Goal: Navigation & Orientation: Find specific page/section

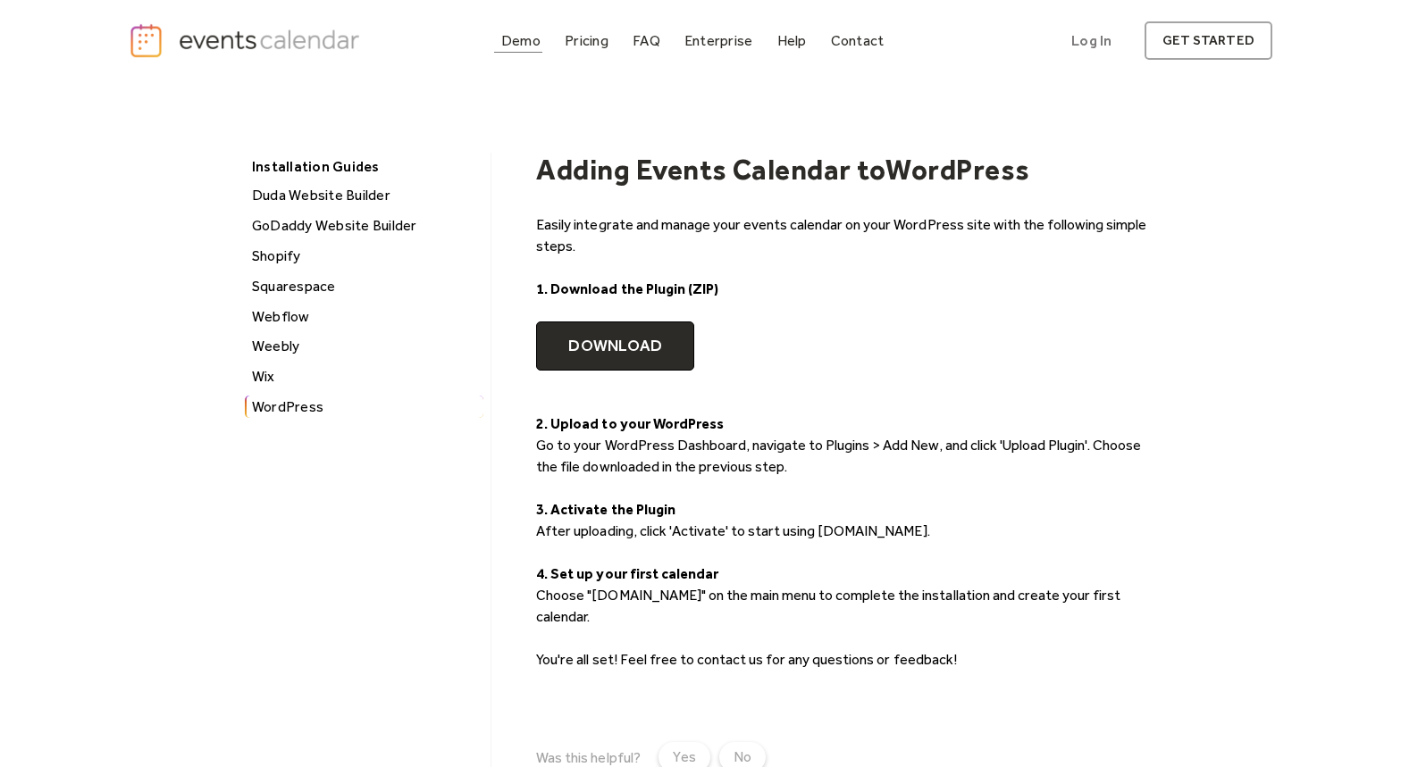
click at [521, 39] on div "Demo" at bounding box center [520, 41] width 39 height 10
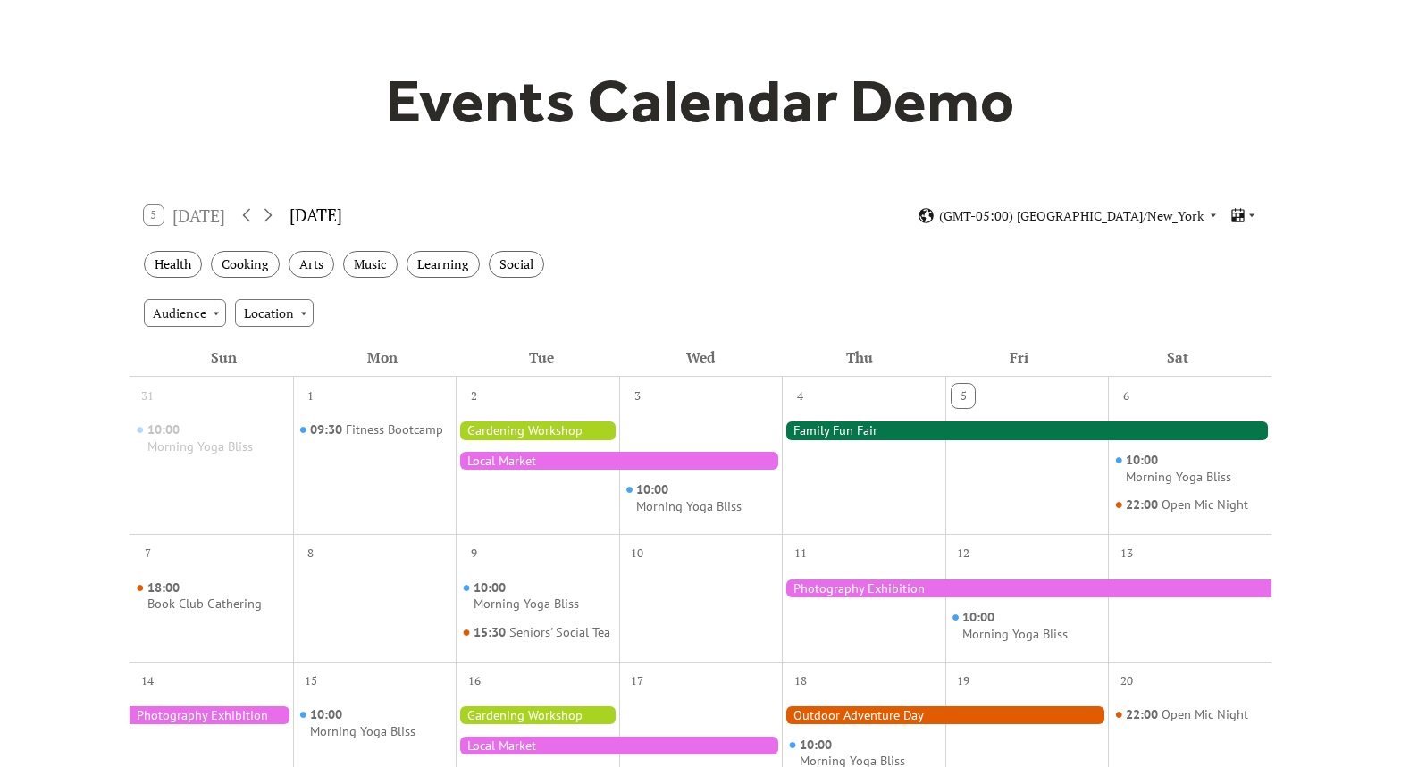
scroll to position [324, 0]
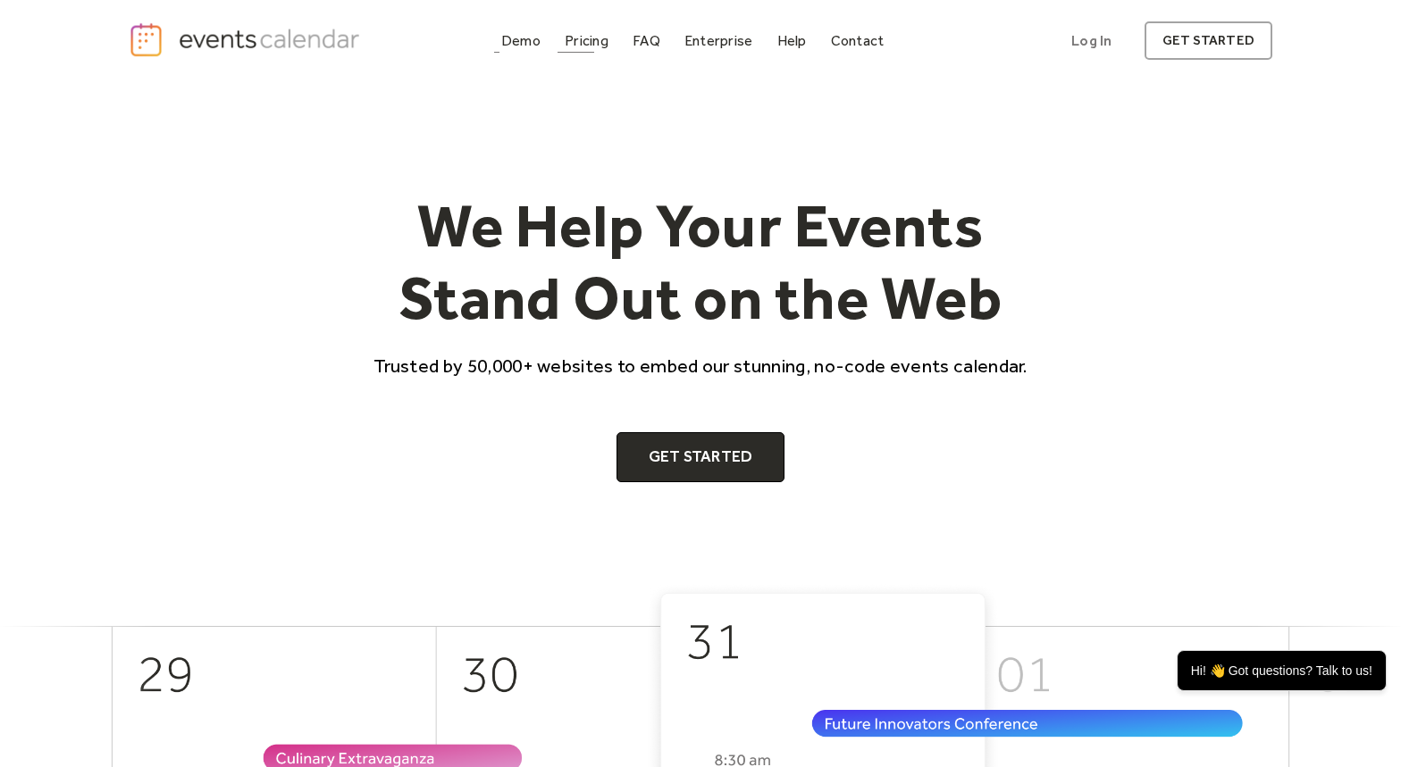
click at [564, 36] on link "Pricing" at bounding box center [586, 41] width 58 height 24
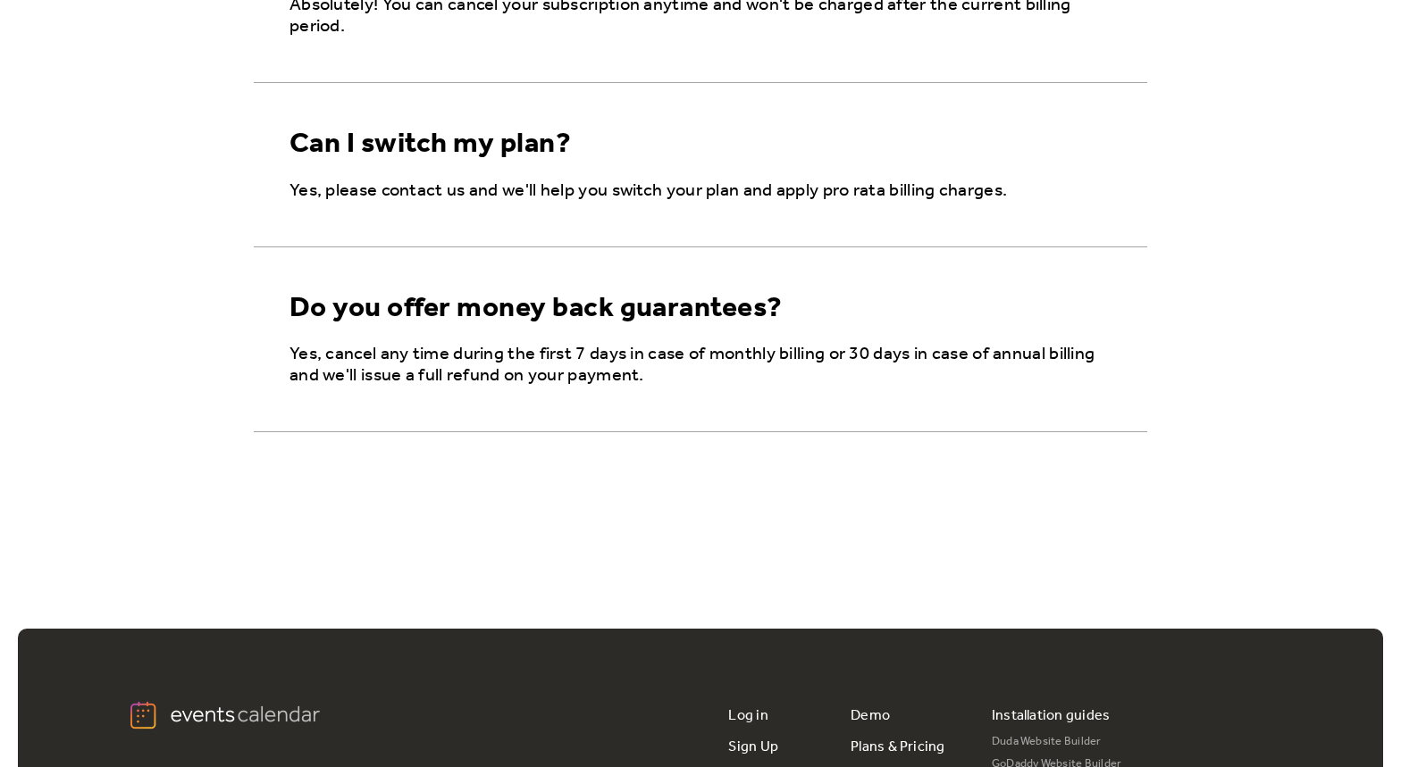
scroll to position [3019, 0]
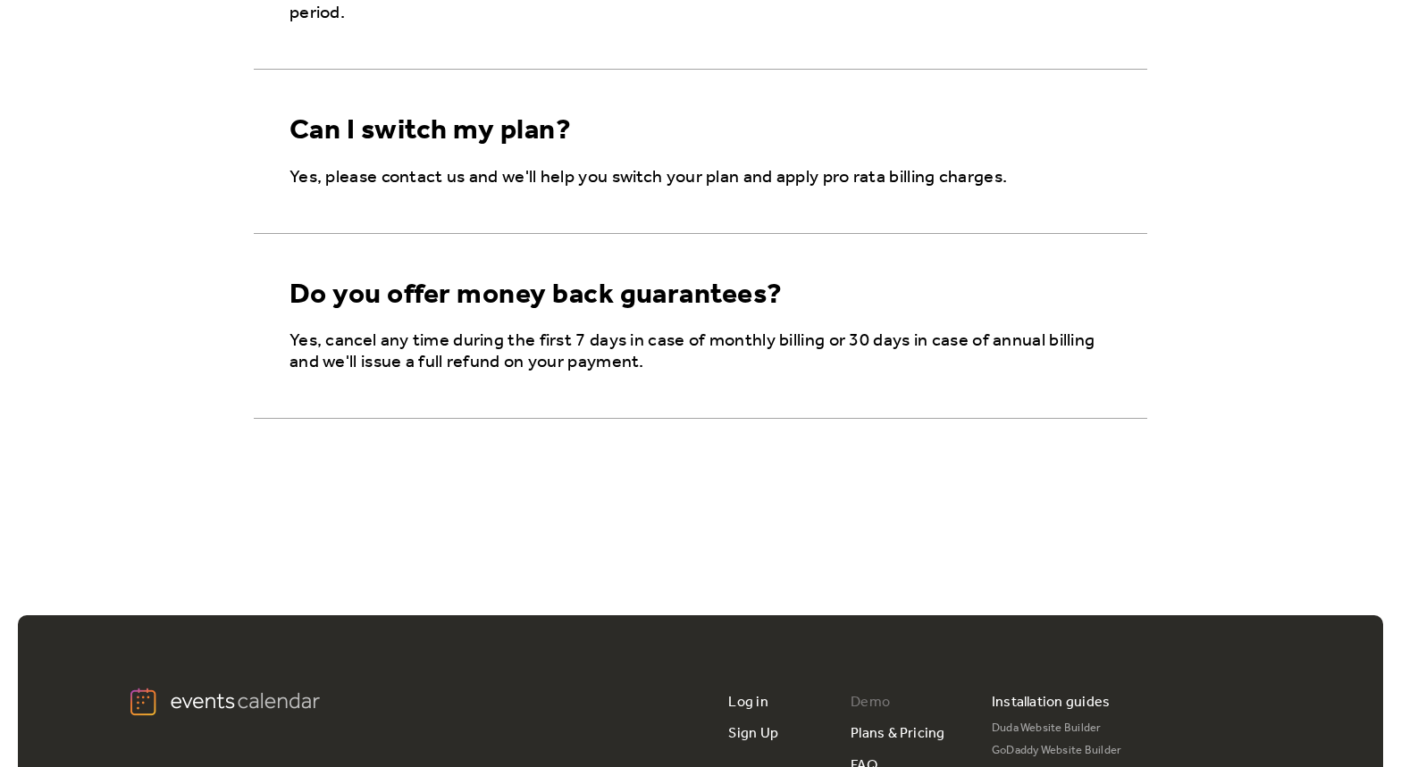
click at [889, 700] on div "Demo Plans & Pricing FAQ Enterprise Help Center Contact Us" at bounding box center [907, 781] width 113 height 189
click at [881, 701] on link "Demo" at bounding box center [870, 702] width 39 height 31
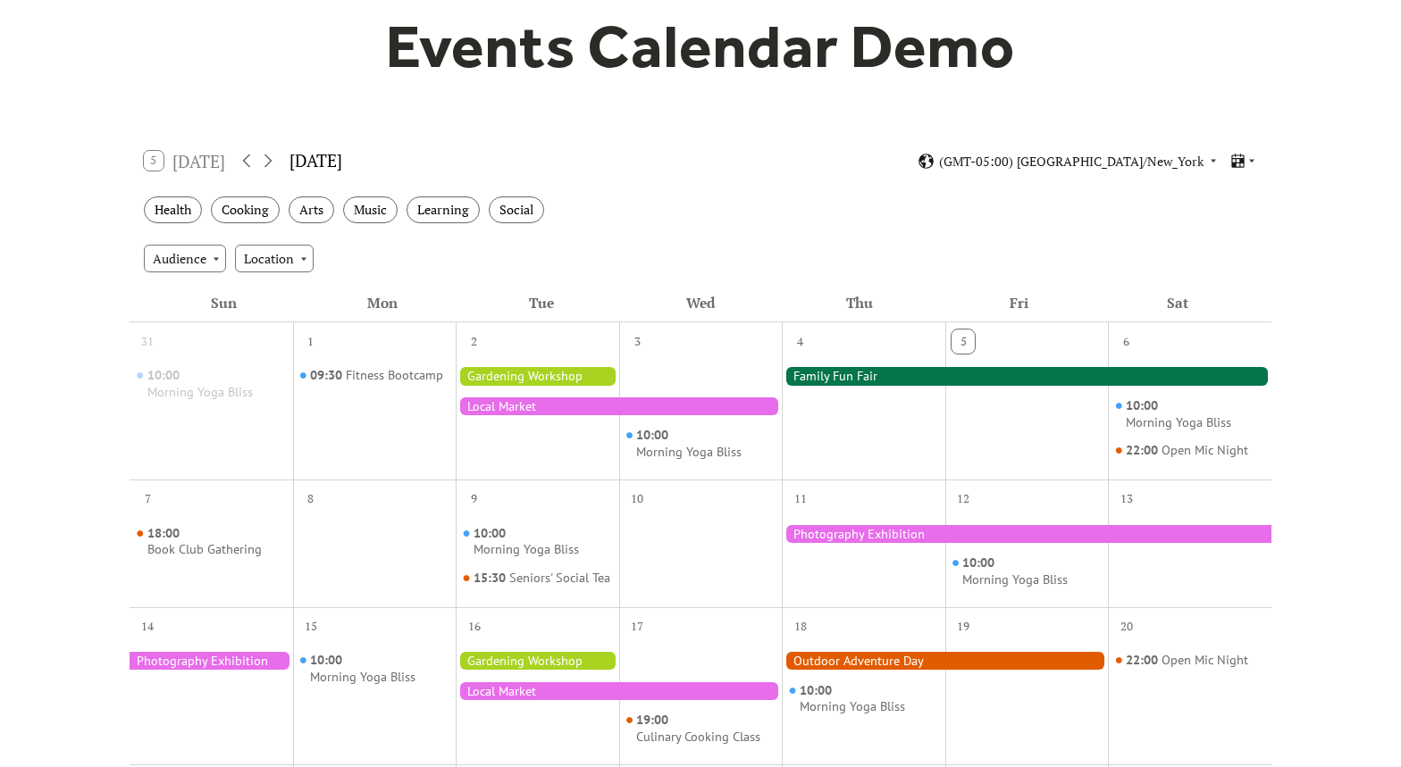
scroll to position [395, 0]
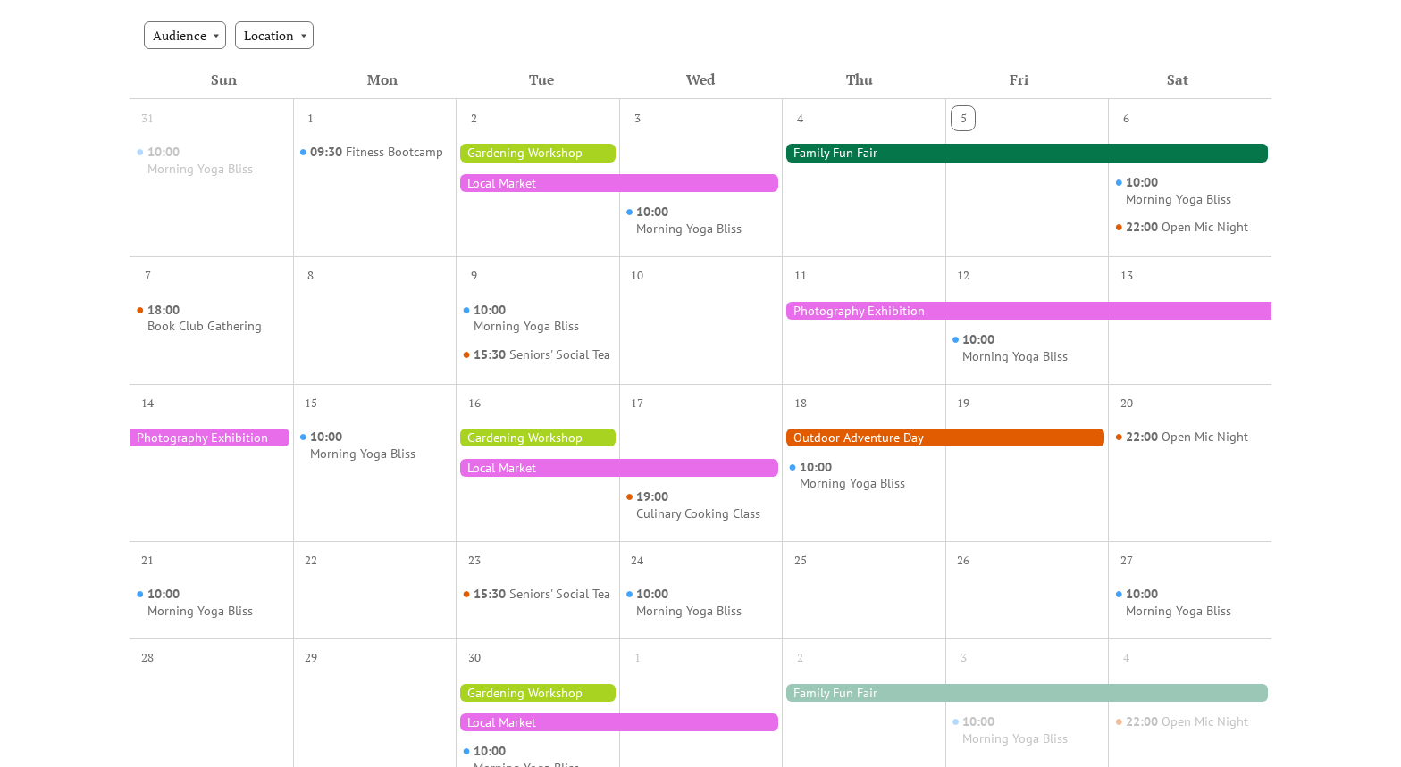
click at [953, 162] on div at bounding box center [1027, 153] width 490 height 18
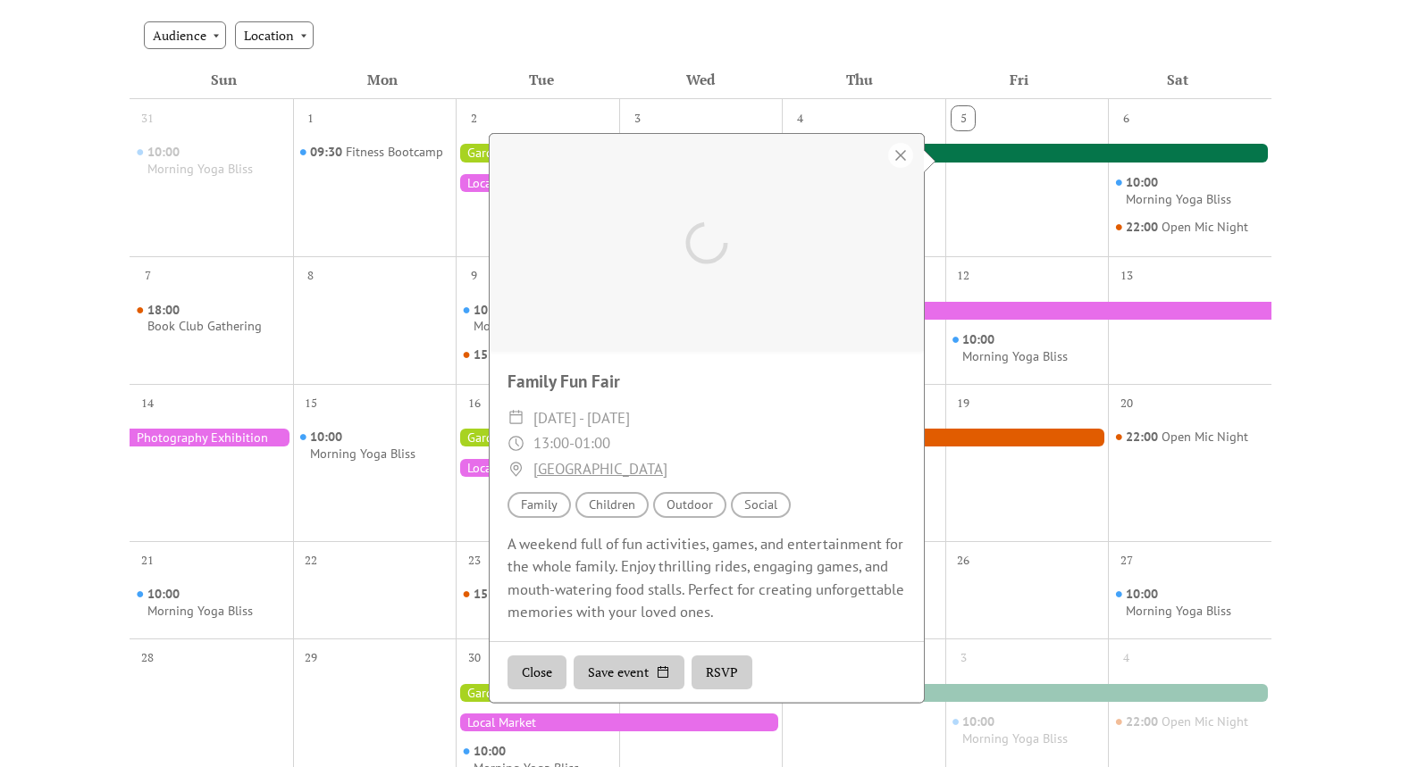
click at [960, 154] on div at bounding box center [1027, 153] width 490 height 18
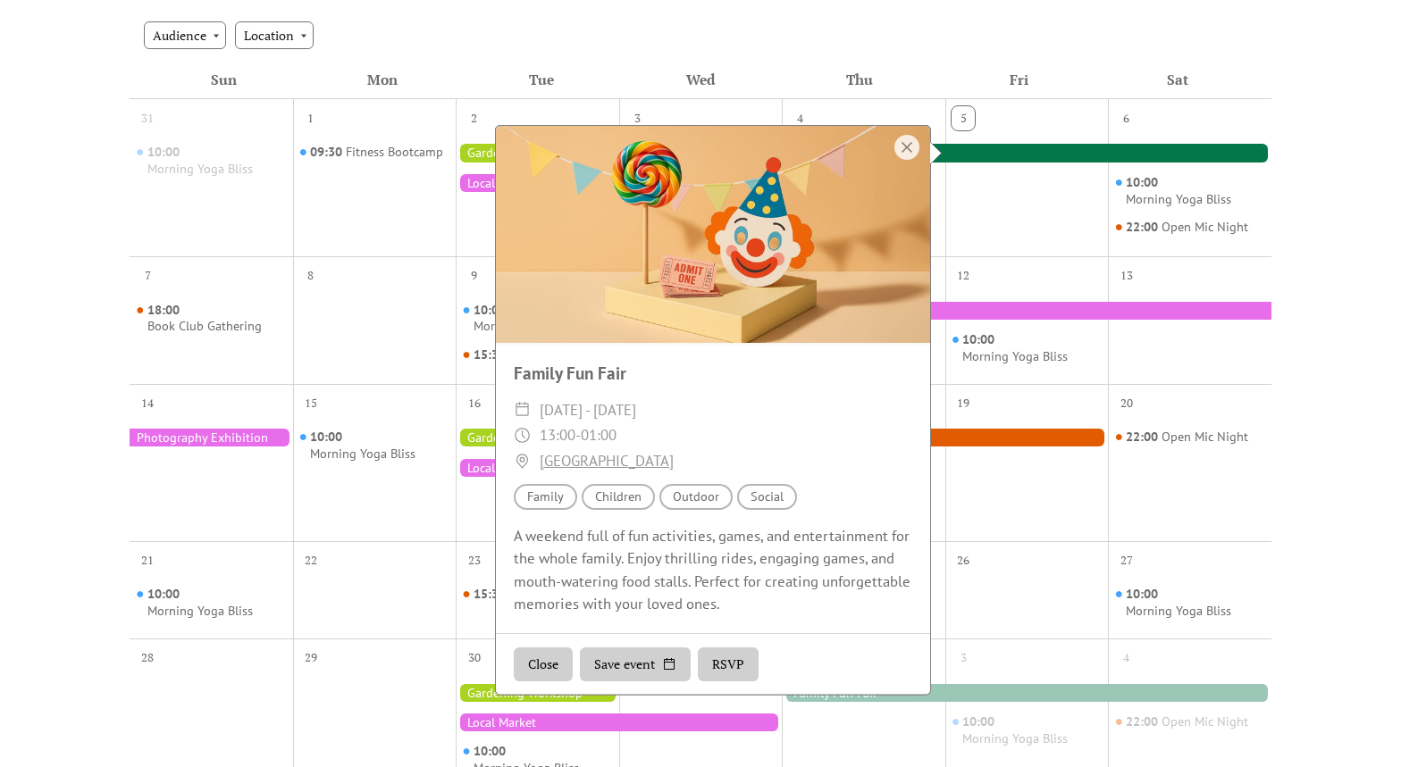
drag, startPoint x: 543, startPoint y: 663, endPoint x: 557, endPoint y: 648, distance: 20.9
click at [543, 663] on button "Close" at bounding box center [543, 665] width 59 height 34
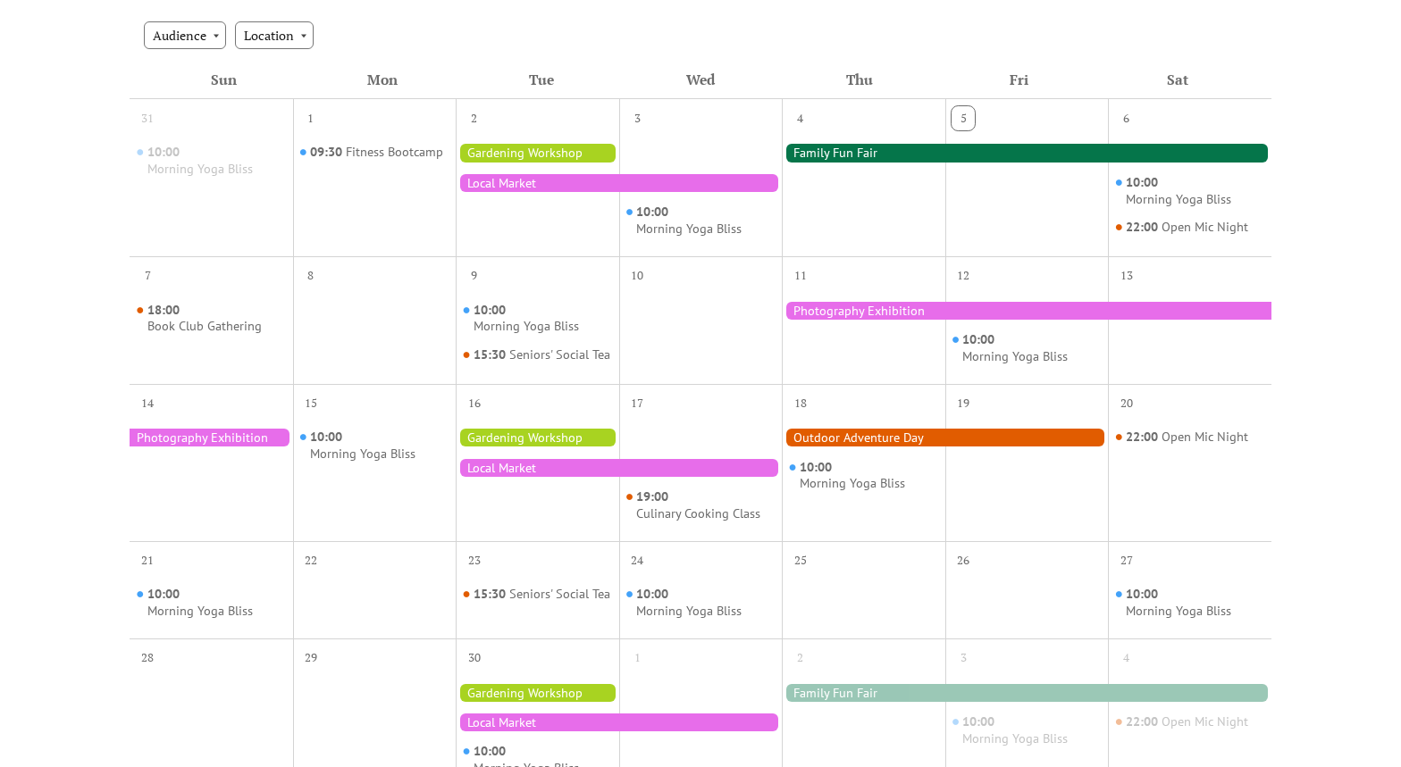
click at [850, 302] on div at bounding box center [1027, 311] width 490 height 18
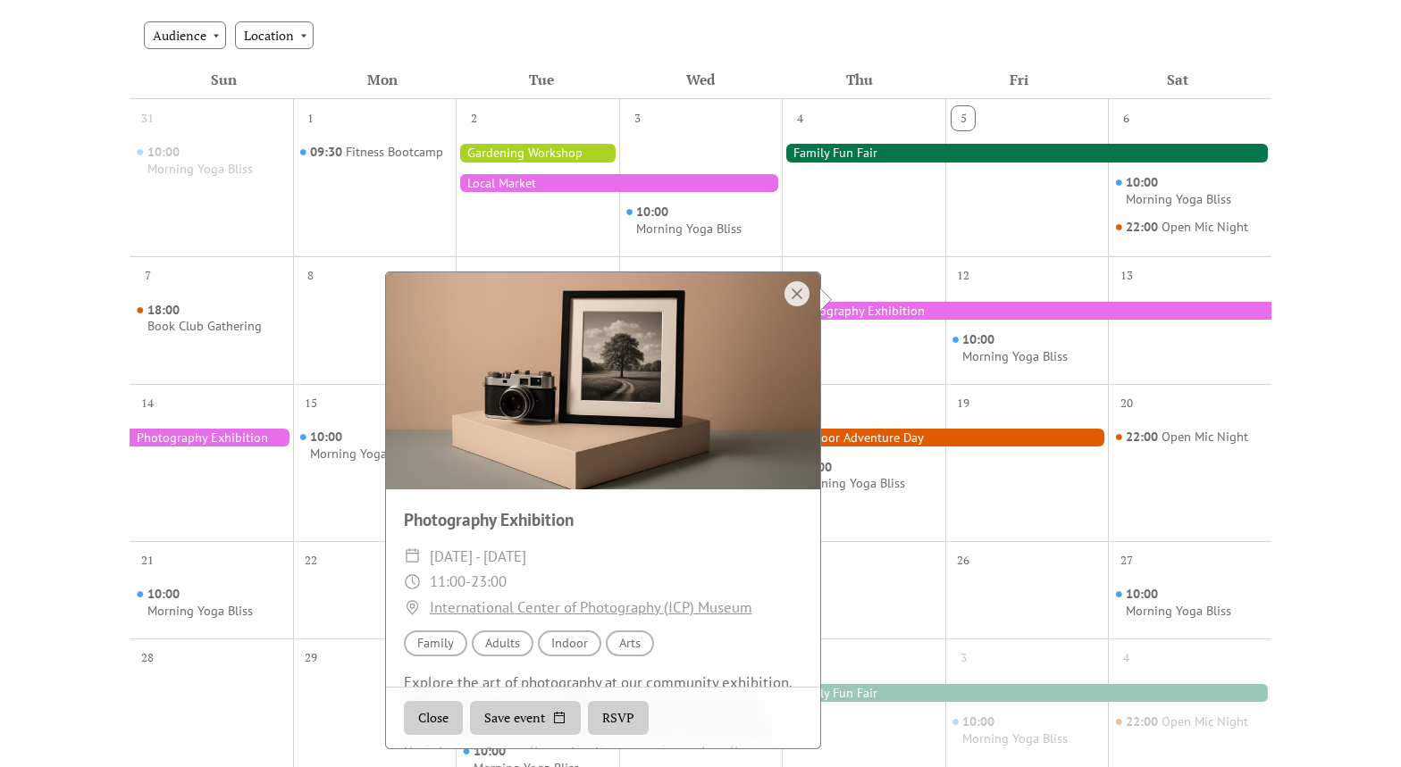
click at [801, 291] on div at bounding box center [796, 293] width 25 height 25
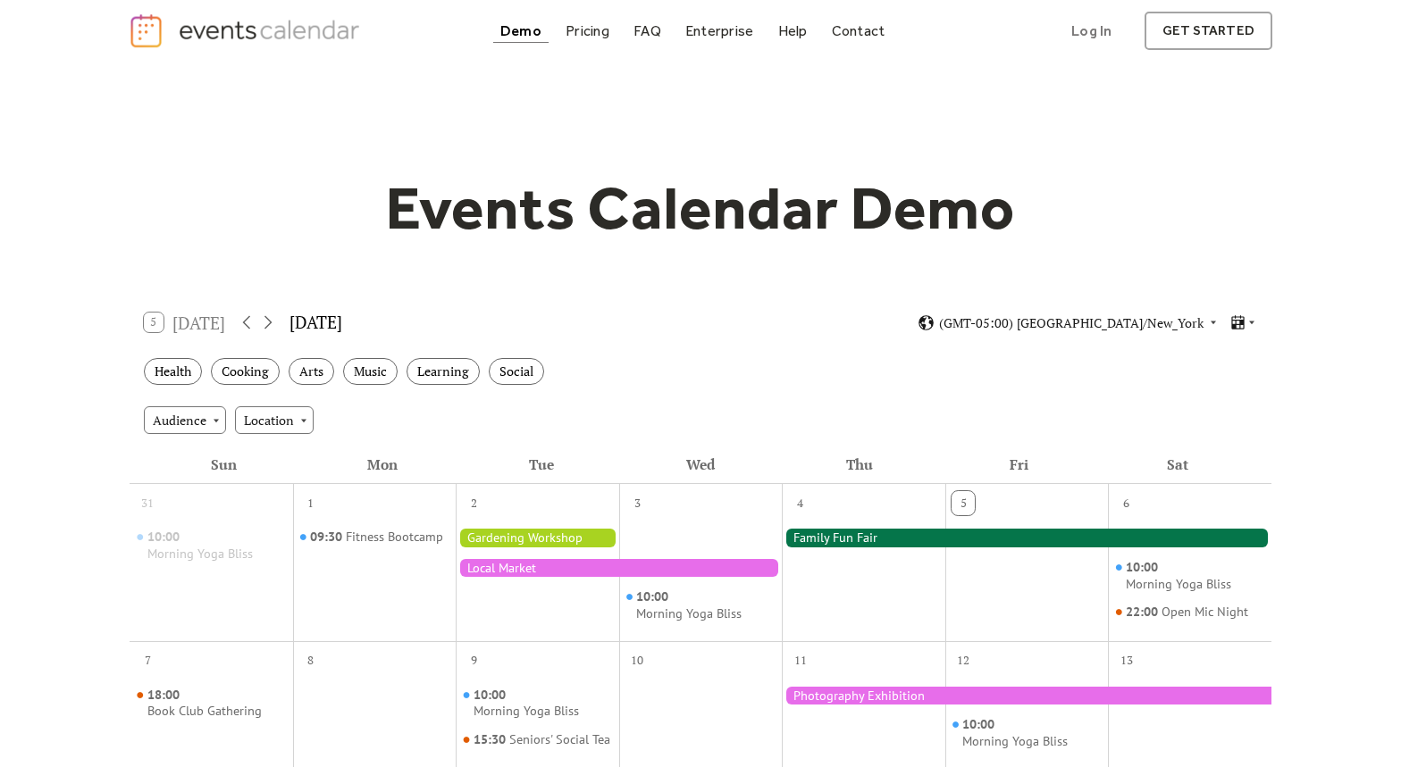
scroll to position [0, 0]
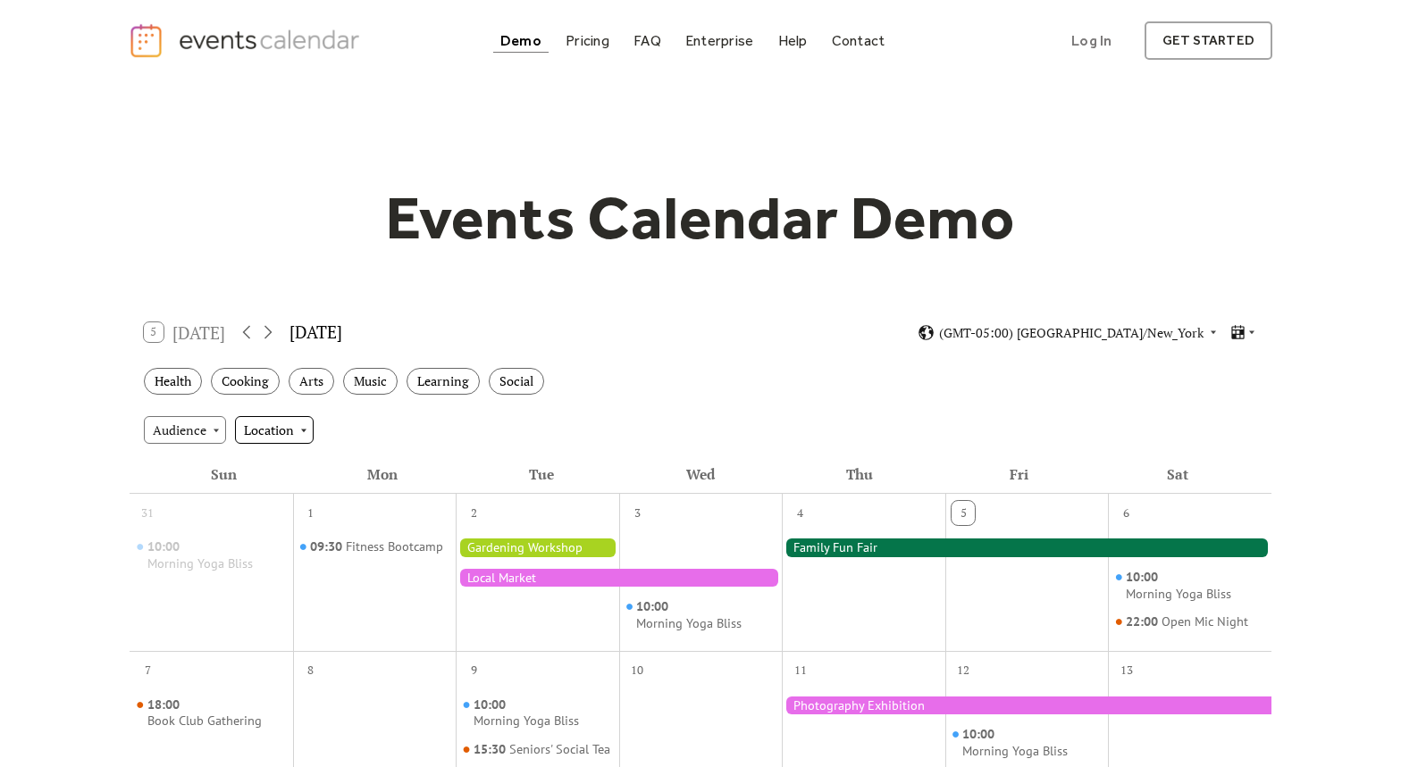
click at [721, 364] on div "Health Cooking Arts Music Learning Social" at bounding box center [701, 381] width 1142 height 49
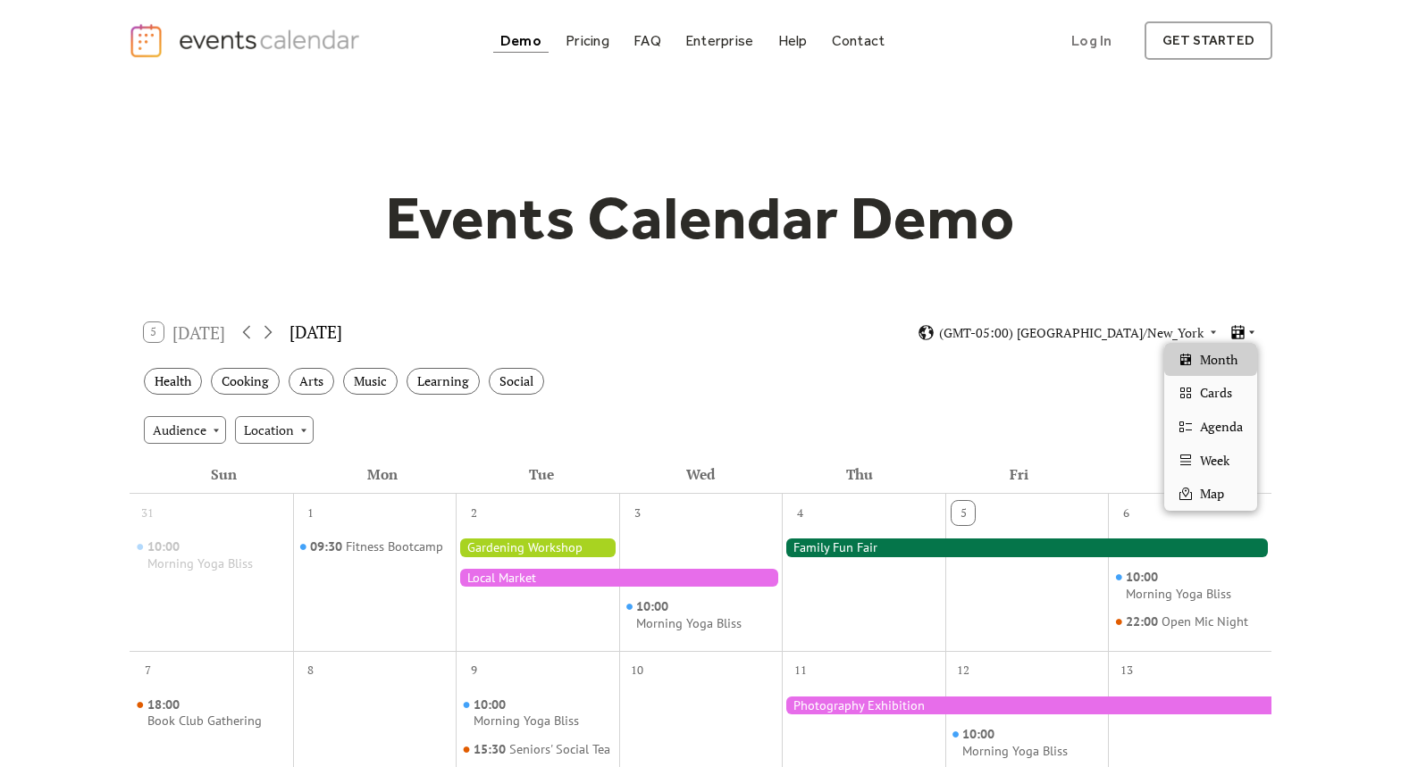
click at [1248, 333] on icon at bounding box center [1251, 332] width 11 height 11
click at [1221, 406] on div "Cards" at bounding box center [1210, 393] width 93 height 34
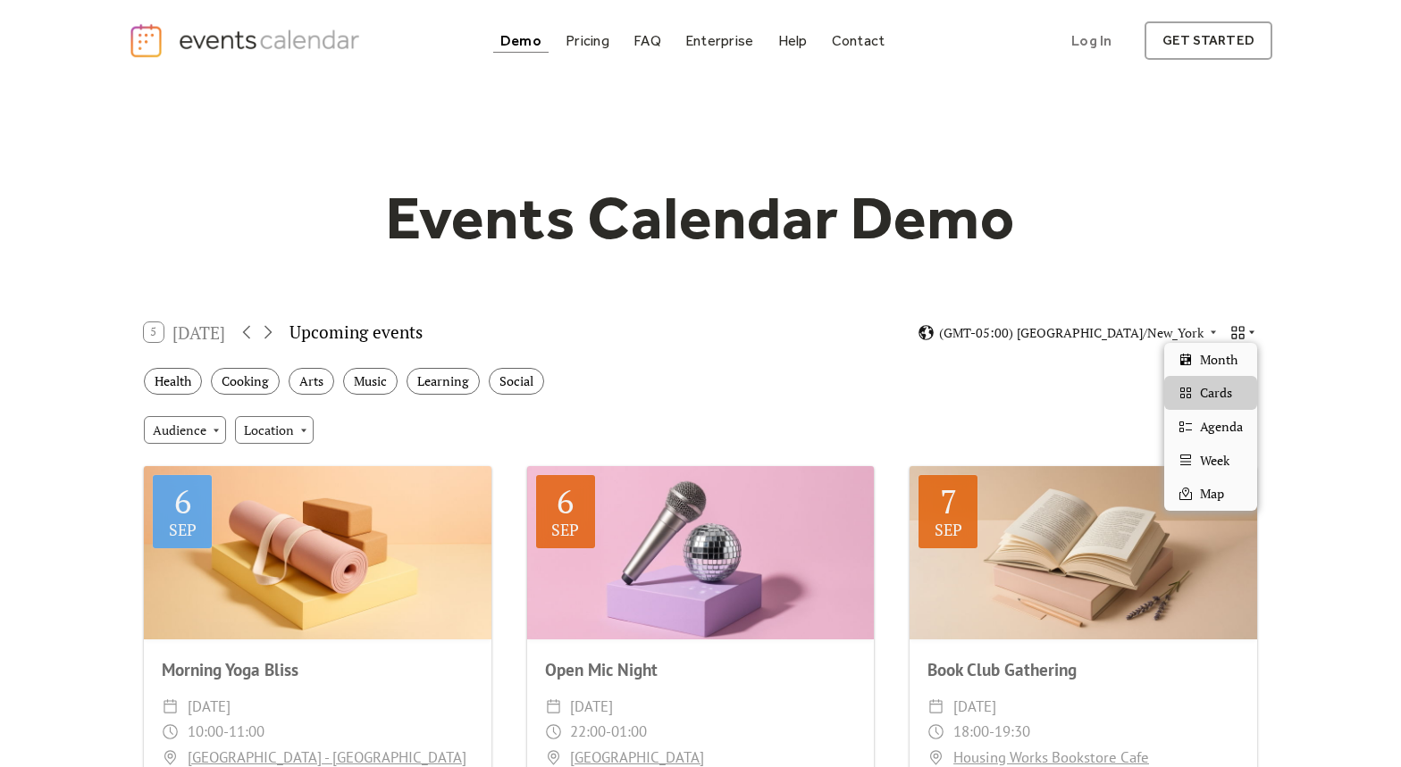
click at [1250, 334] on icon at bounding box center [1251, 332] width 11 height 11
click at [1227, 434] on span "Agenda" at bounding box center [1221, 427] width 43 height 20
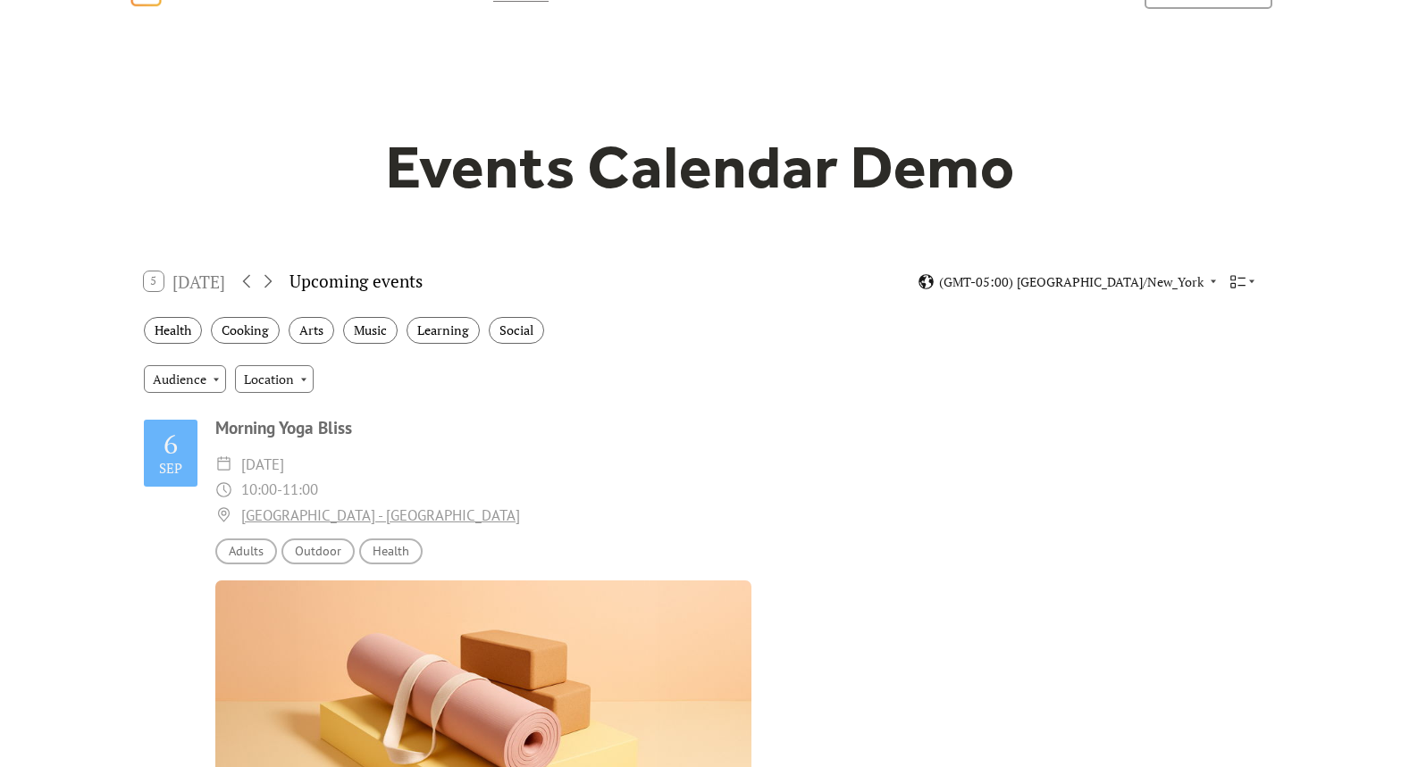
scroll to position [58, 0]
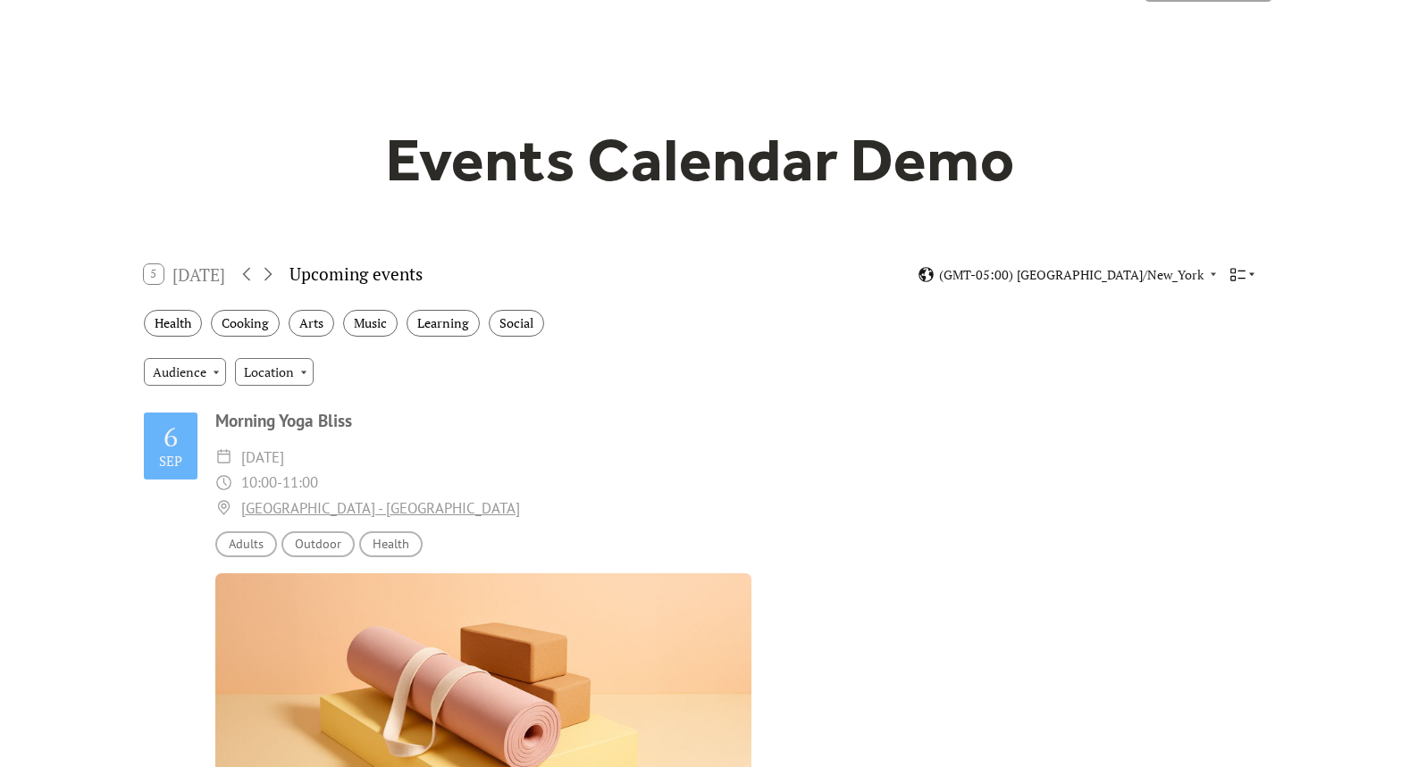
click at [1253, 280] on div at bounding box center [1243, 274] width 28 height 17
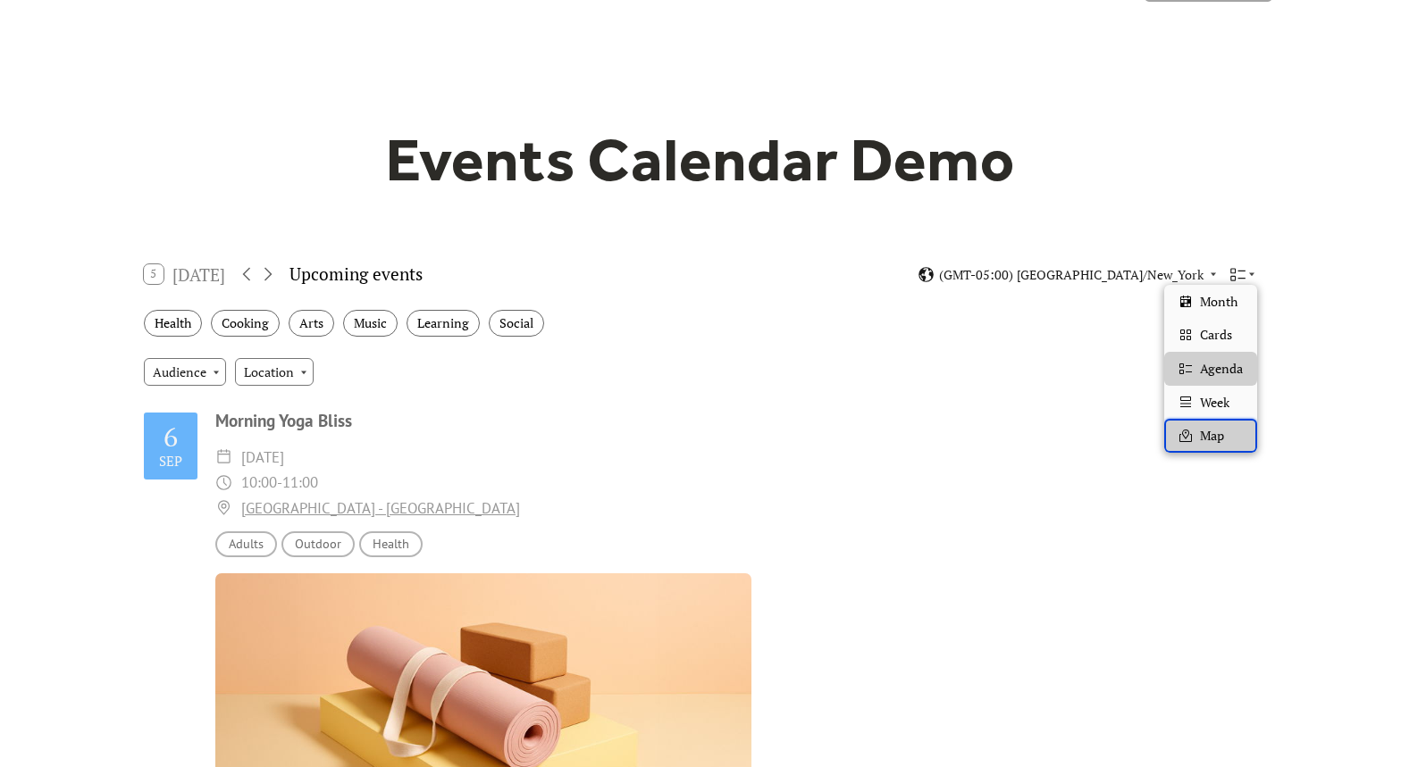
click at [1187, 427] on div "Map" at bounding box center [1210, 436] width 93 height 34
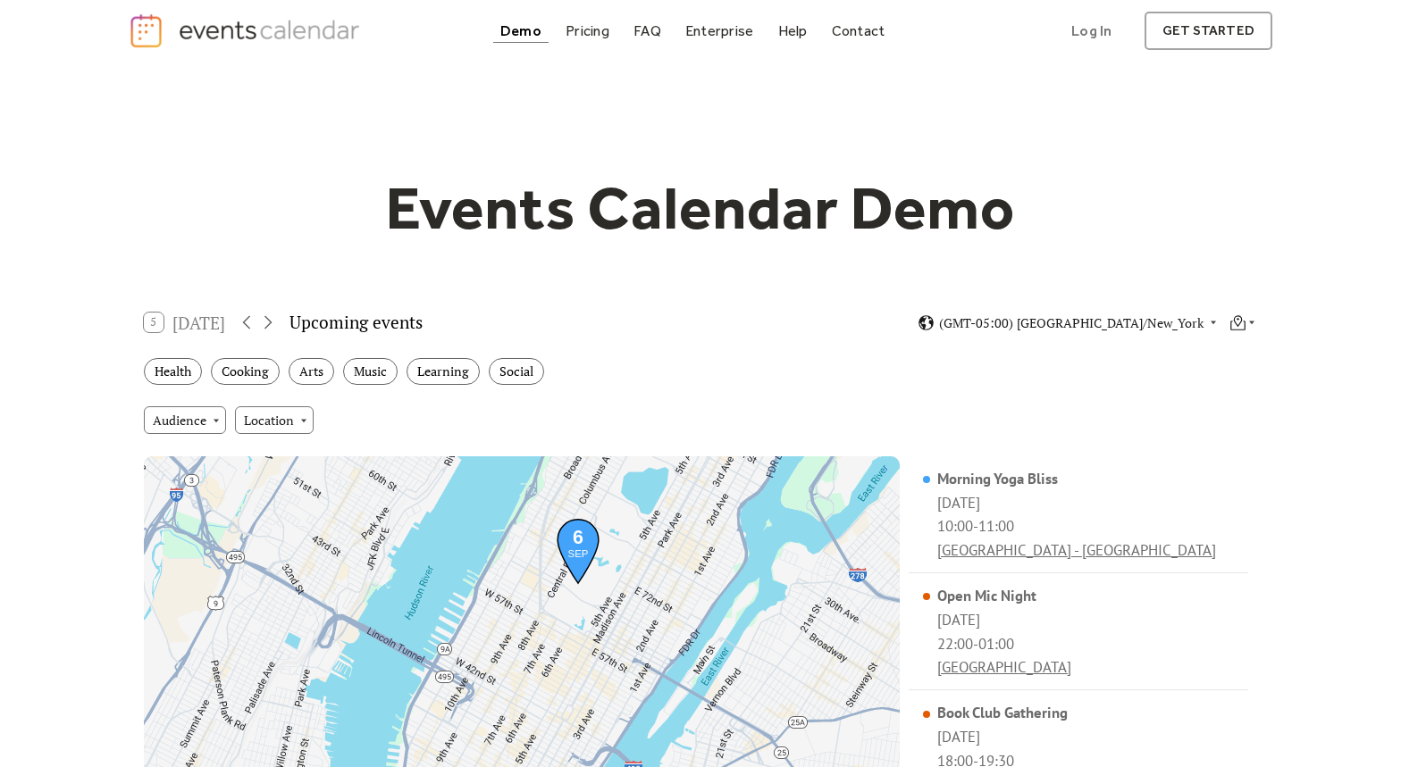
scroll to position [0, 0]
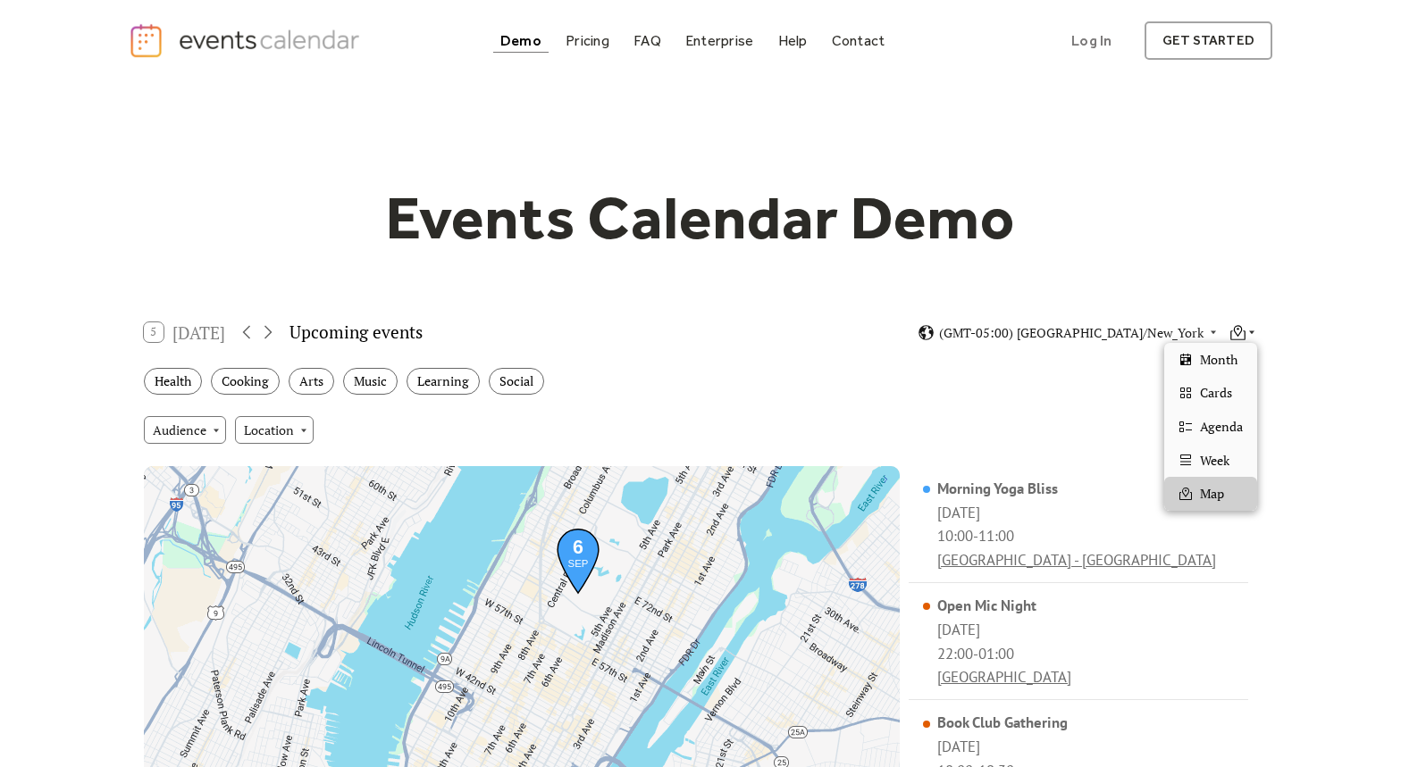
click at [1235, 339] on icon at bounding box center [1237, 336] width 15 height 10
click at [1155, 268] on div "Events Calendar Demo Loading the Events Calendar..." at bounding box center [701, 670] width 1144 height 1178
click at [1247, 331] on icon at bounding box center [1251, 332] width 11 height 11
click at [1216, 460] on span "Week" at bounding box center [1214, 461] width 29 height 20
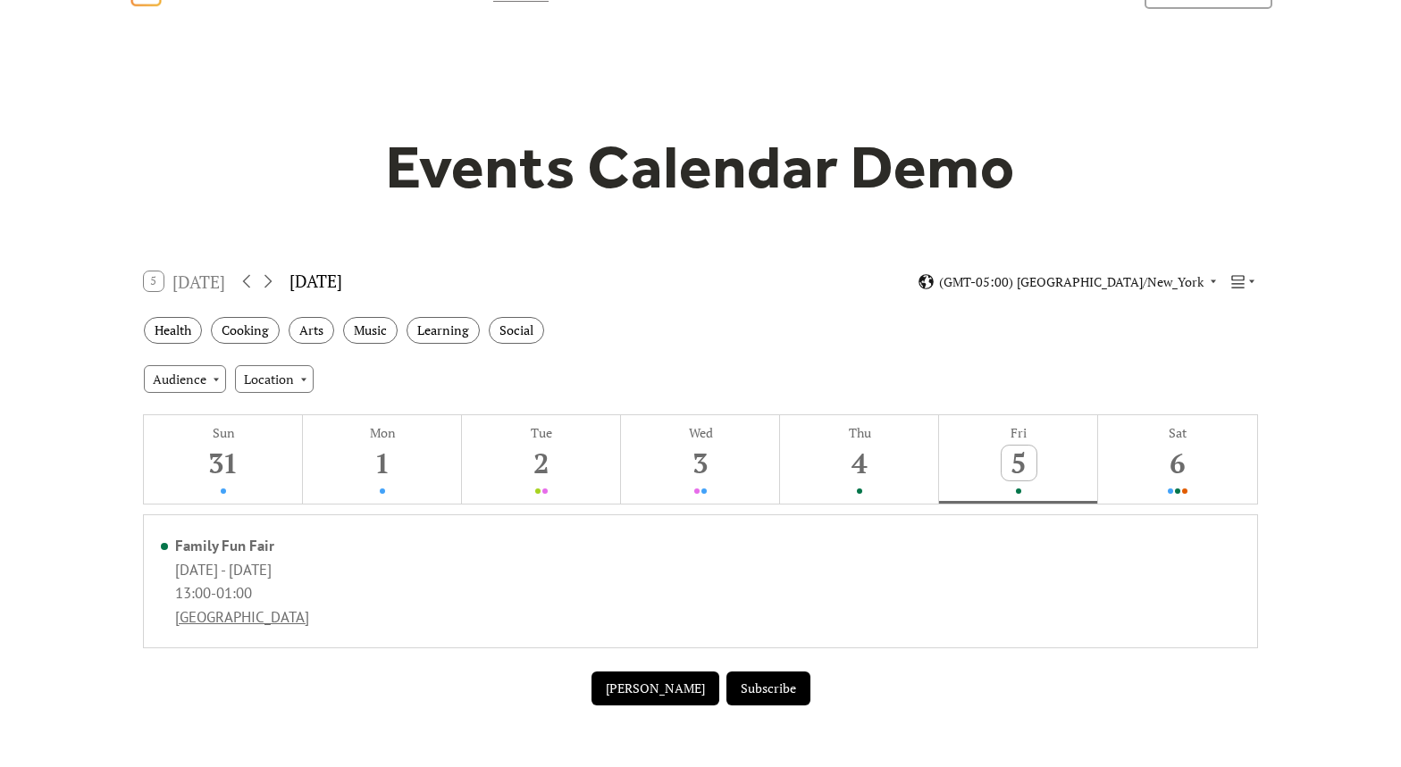
scroll to position [50, 0]
click at [1220, 276] on div "(GMT-05:00) America/New_York" at bounding box center [1087, 282] width 339 height 17
click at [1231, 286] on icon at bounding box center [1237, 282] width 17 height 17
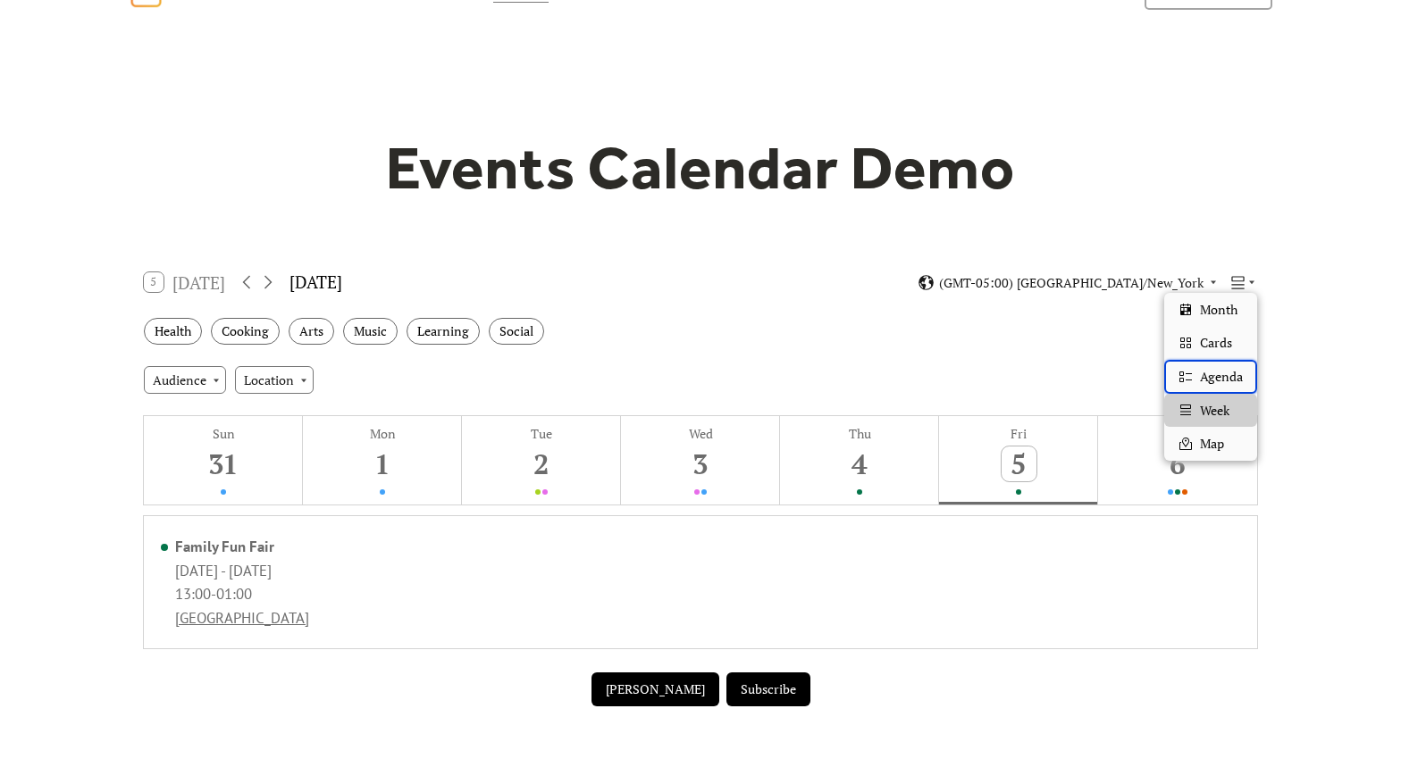
click at [1210, 367] on div "Agenda" at bounding box center [1210, 377] width 93 height 34
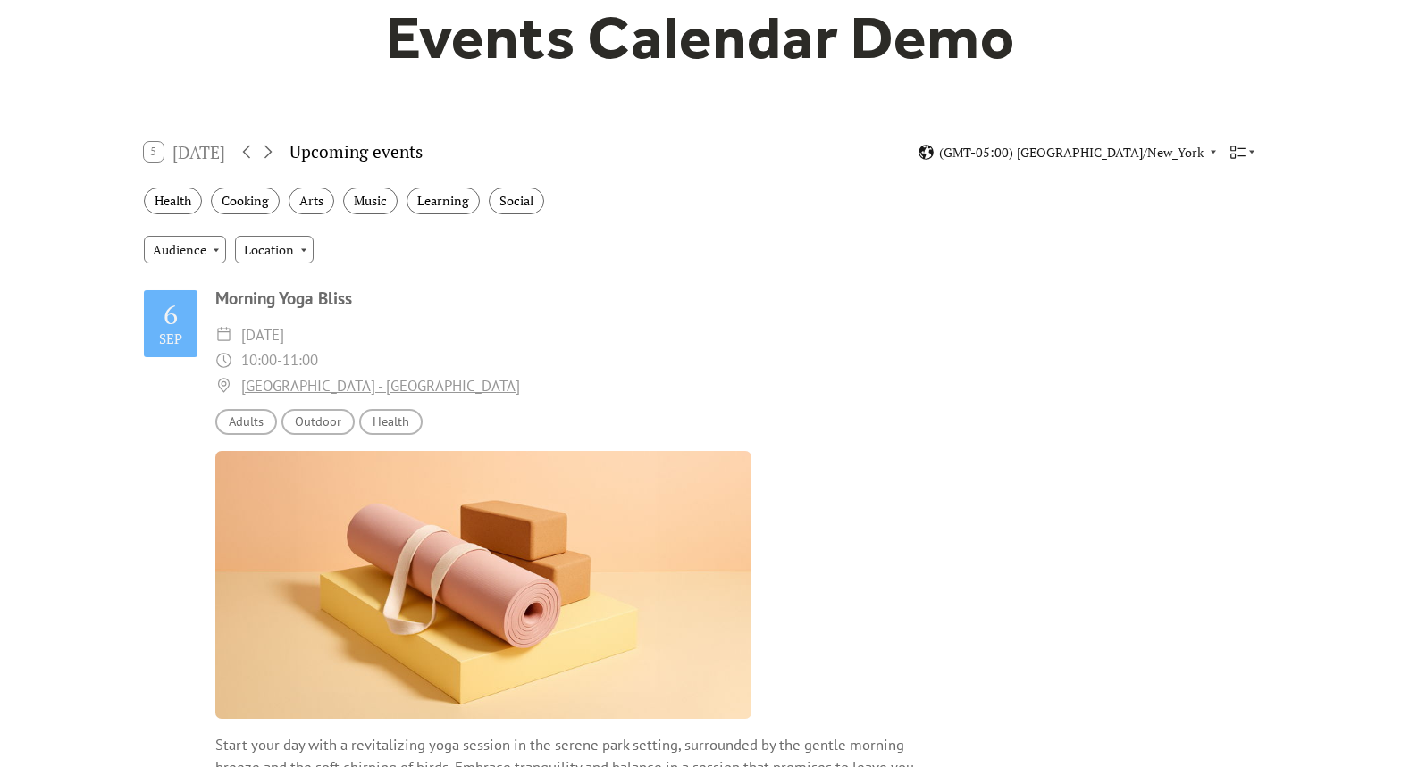
scroll to position [0, 0]
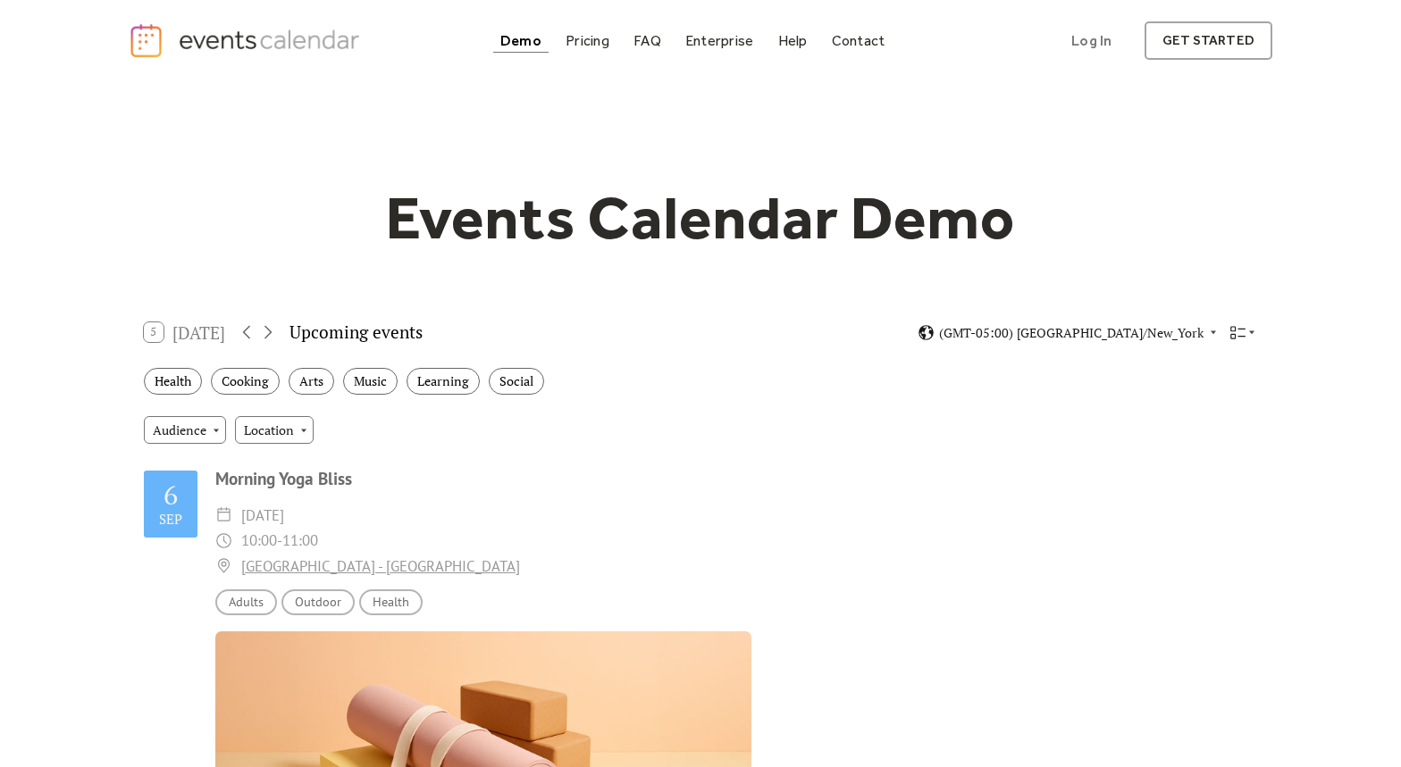
click at [525, 46] on div "Demo" at bounding box center [520, 41] width 41 height 10
